Goal: Transaction & Acquisition: Subscribe to service/newsletter

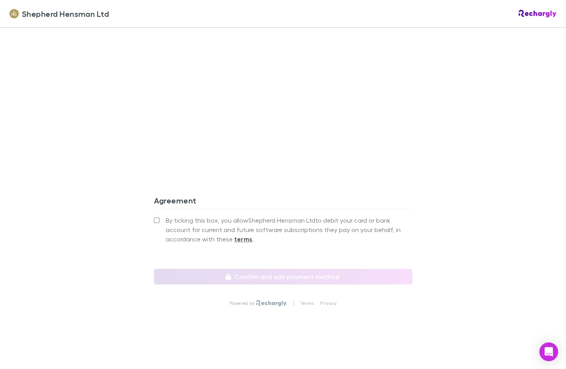
scroll to position [649, 0]
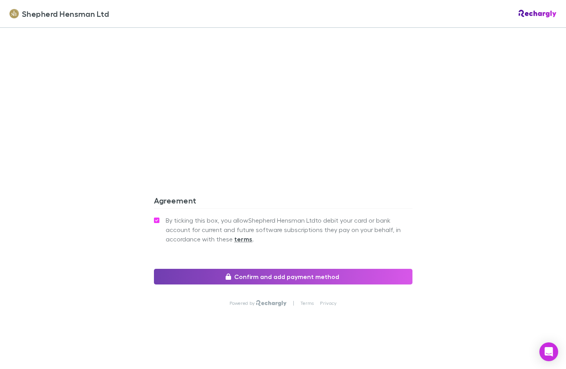
click at [307, 276] on button "Confirm and add payment method" at bounding box center [283, 277] width 258 height 16
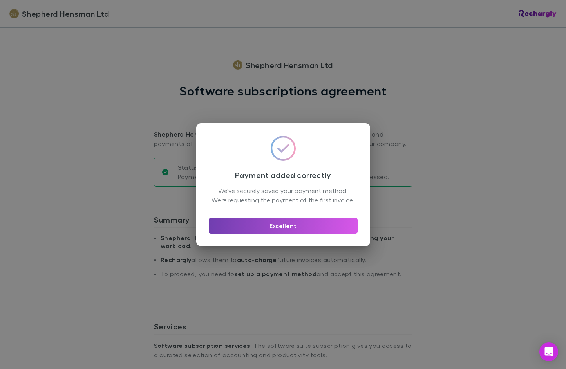
click at [306, 229] on button "Excellent" at bounding box center [283, 226] width 149 height 16
